Goal: Information Seeking & Learning: Check status

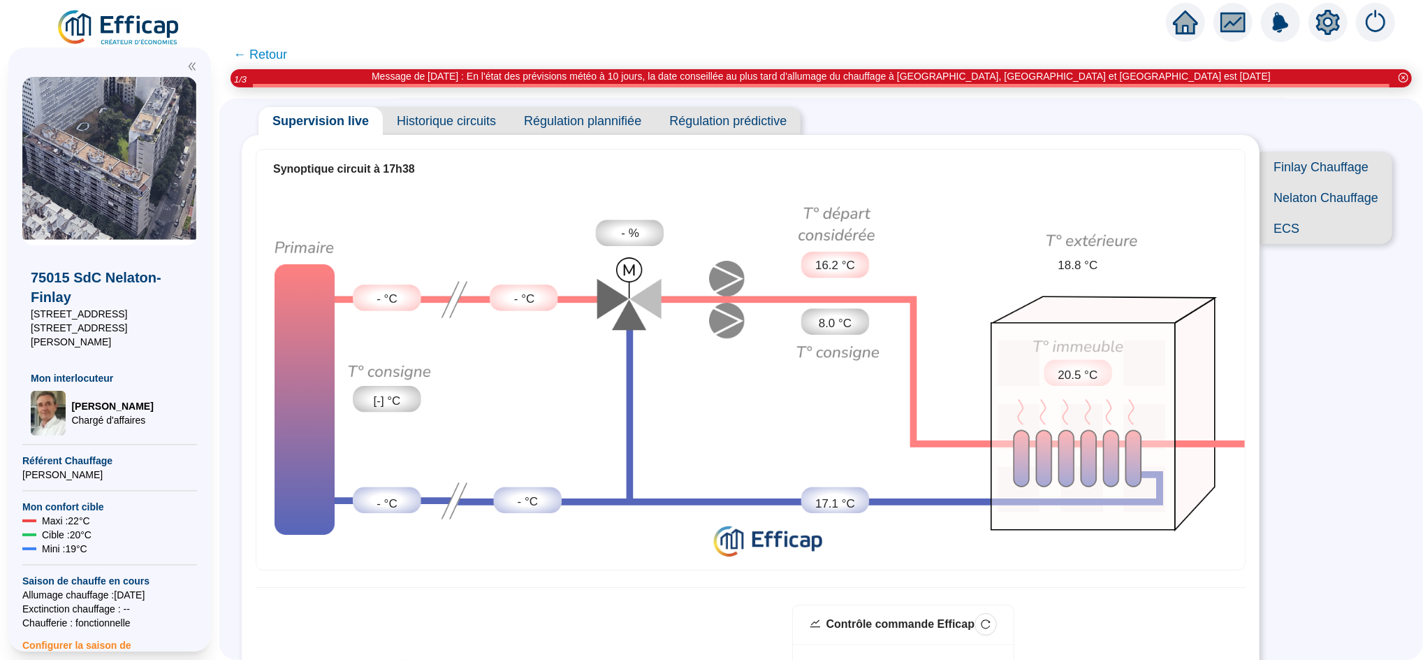
scroll to position [29, 0]
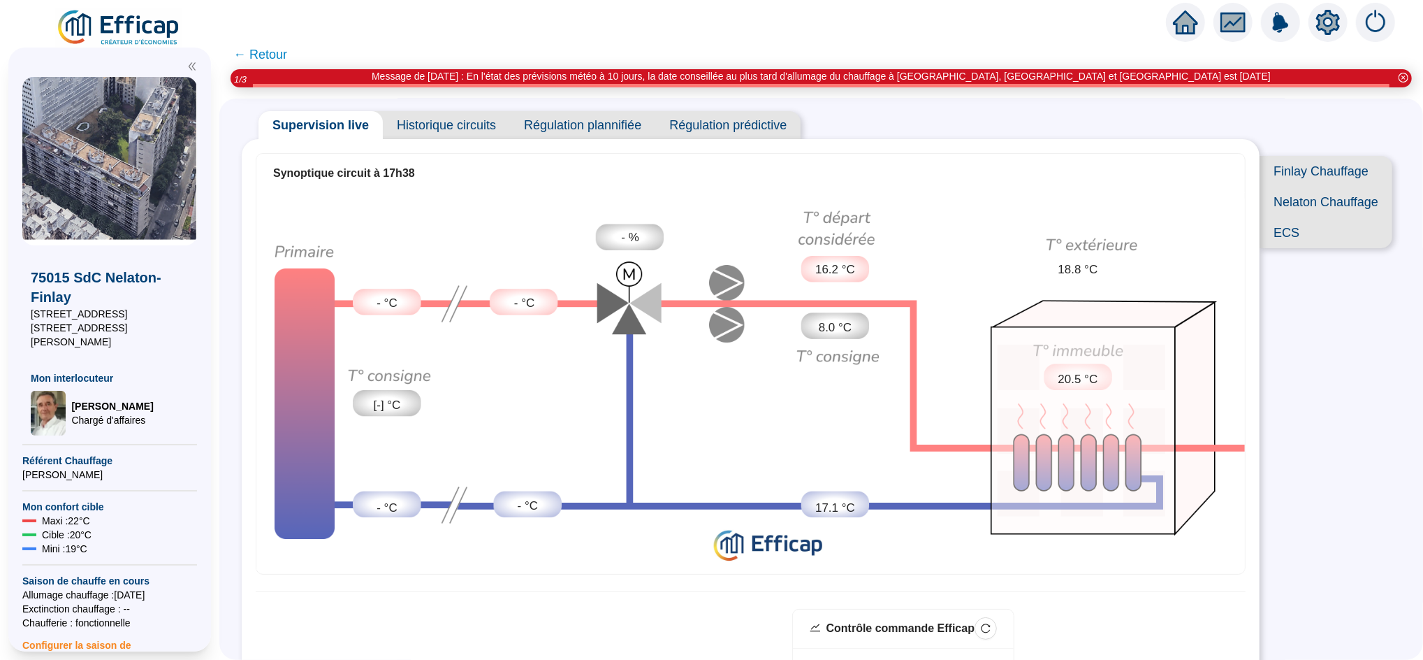
click at [284, 52] on span "← Retour" at bounding box center [260, 55] width 54 height 20
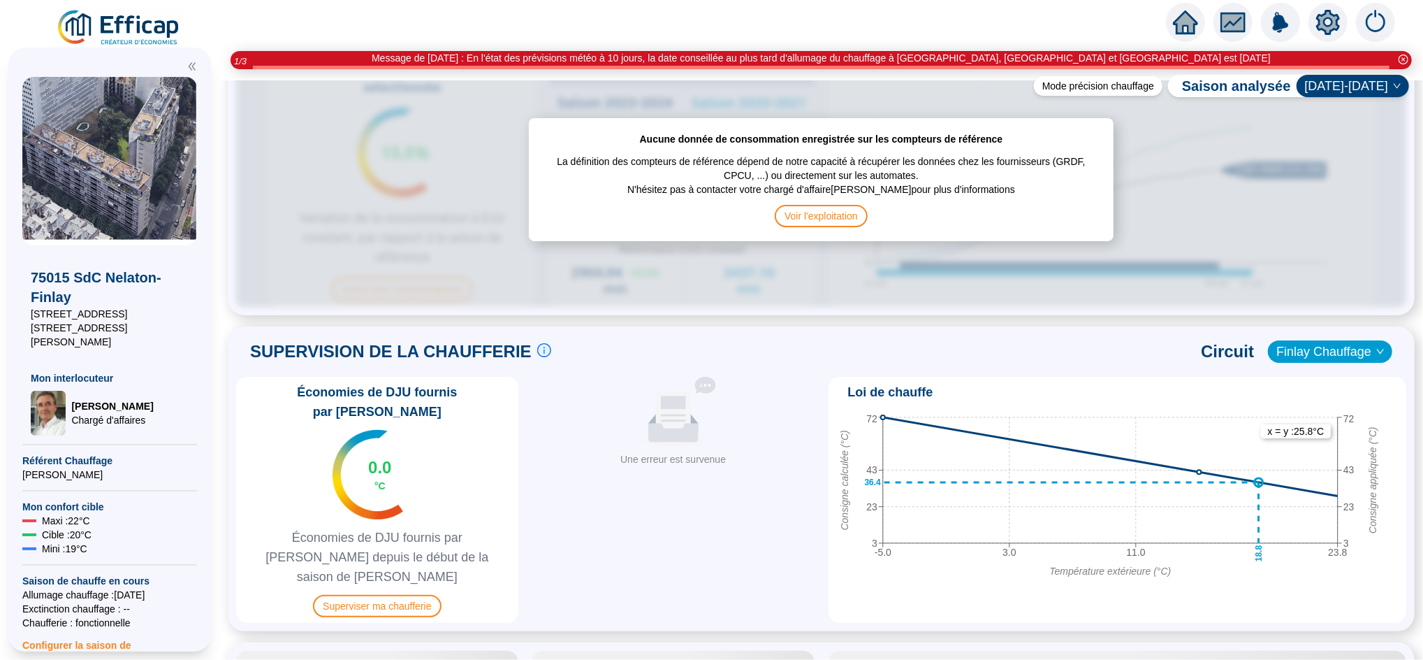
scroll to position [739, 0]
click at [412, 594] on span "Superviser ma chaufferie" at bounding box center [377, 605] width 128 height 22
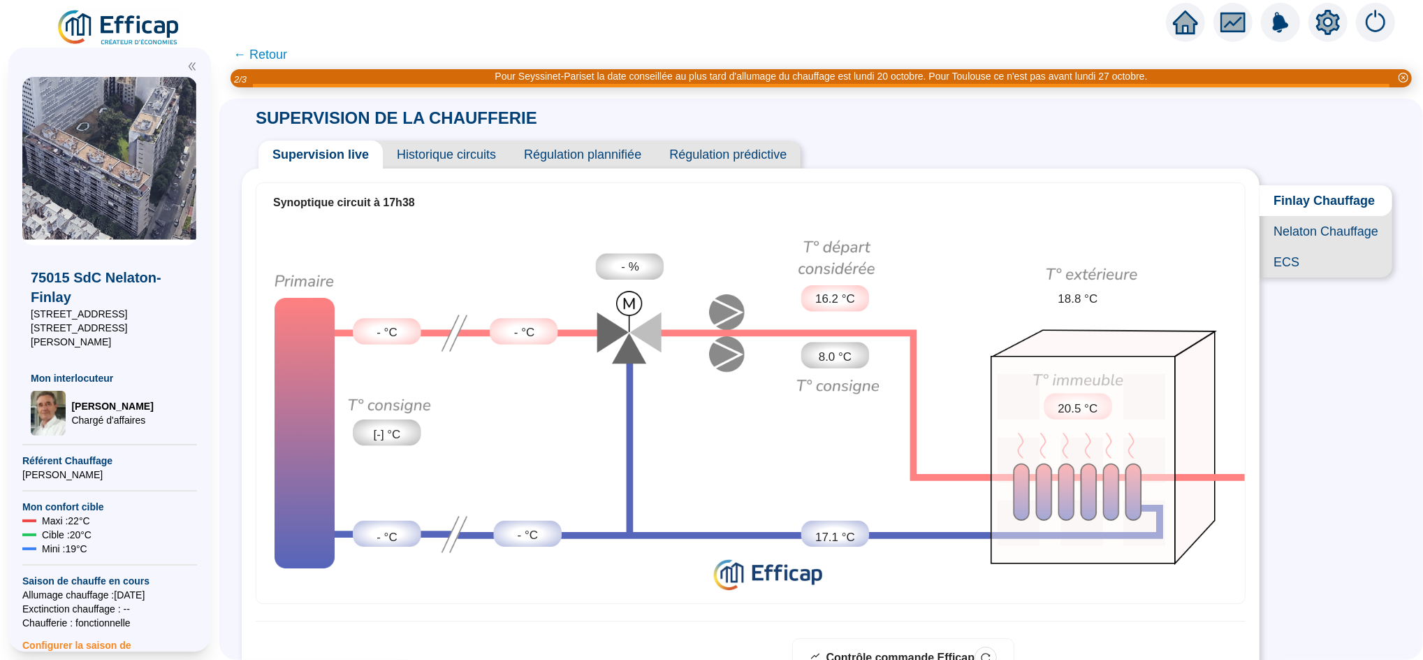
click at [1303, 242] on span "Nelaton Chauffage" at bounding box center [1326, 231] width 133 height 31
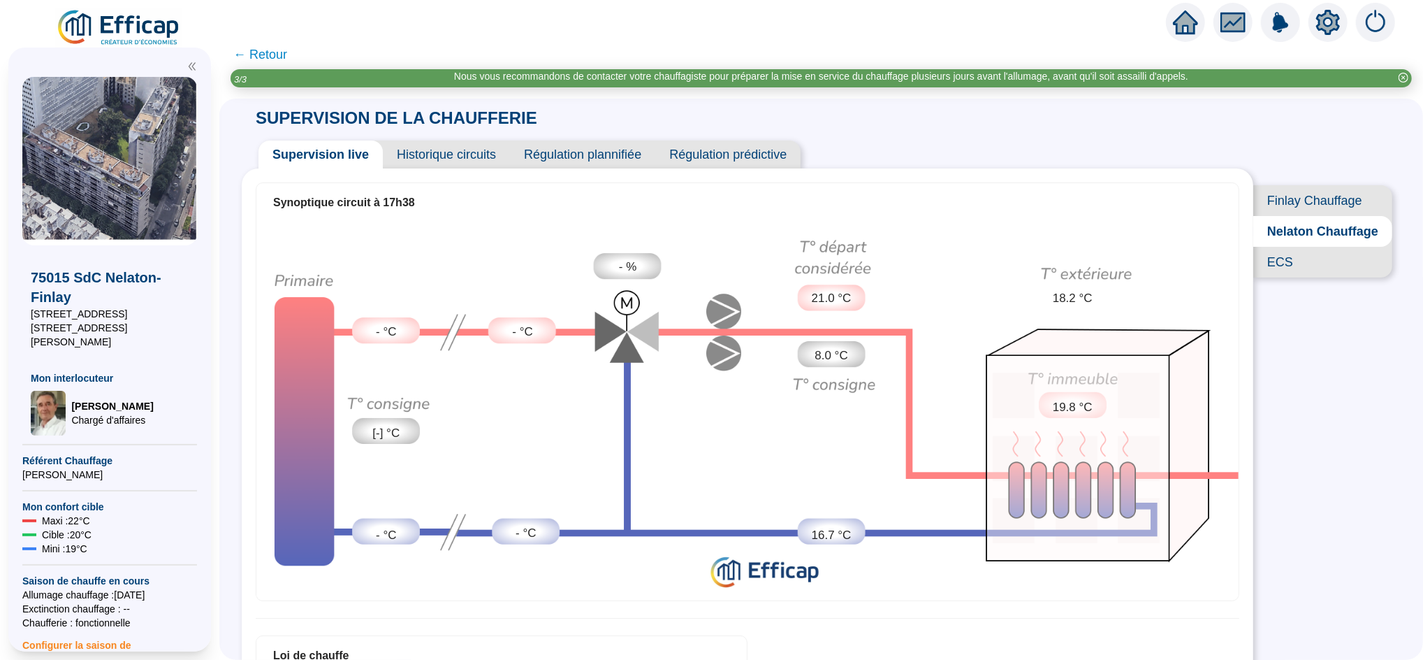
click at [282, 59] on span "← Retour" at bounding box center [260, 55] width 54 height 20
